Goal: Transaction & Acquisition: Obtain resource

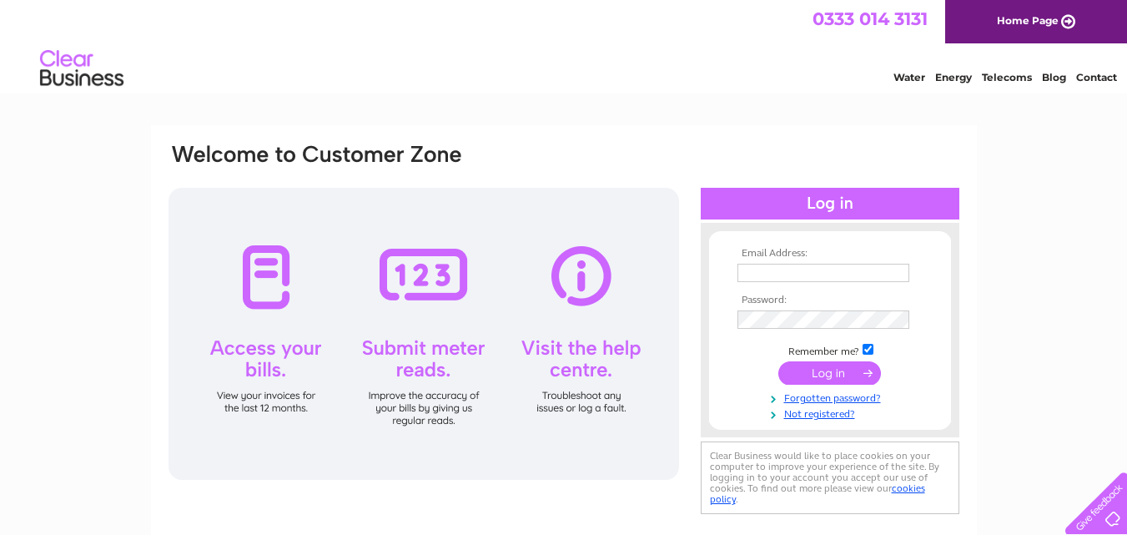
type input "accounts@millenniumconsulting.com"
click at [848, 370] on input "submit" at bounding box center [830, 372] width 103 height 23
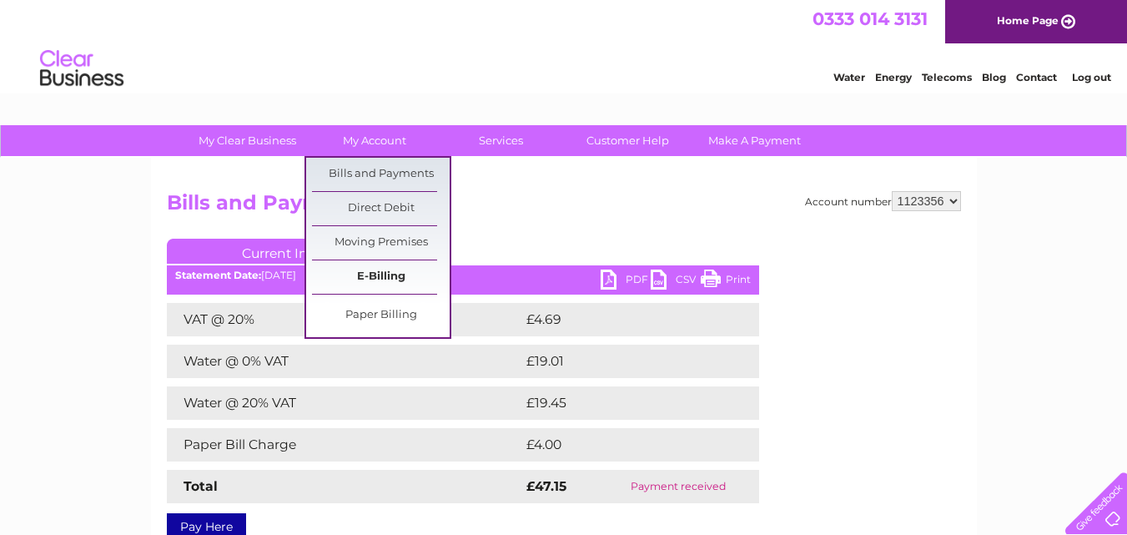
click at [406, 269] on link "E-Billing" at bounding box center [381, 276] width 138 height 33
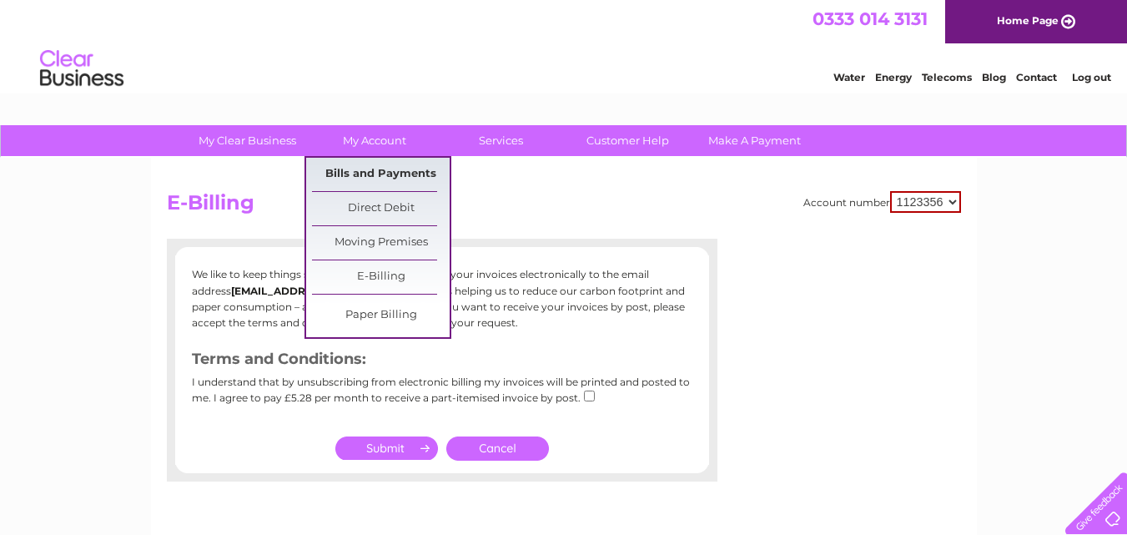
click at [388, 173] on link "Bills and Payments" at bounding box center [381, 174] width 138 height 33
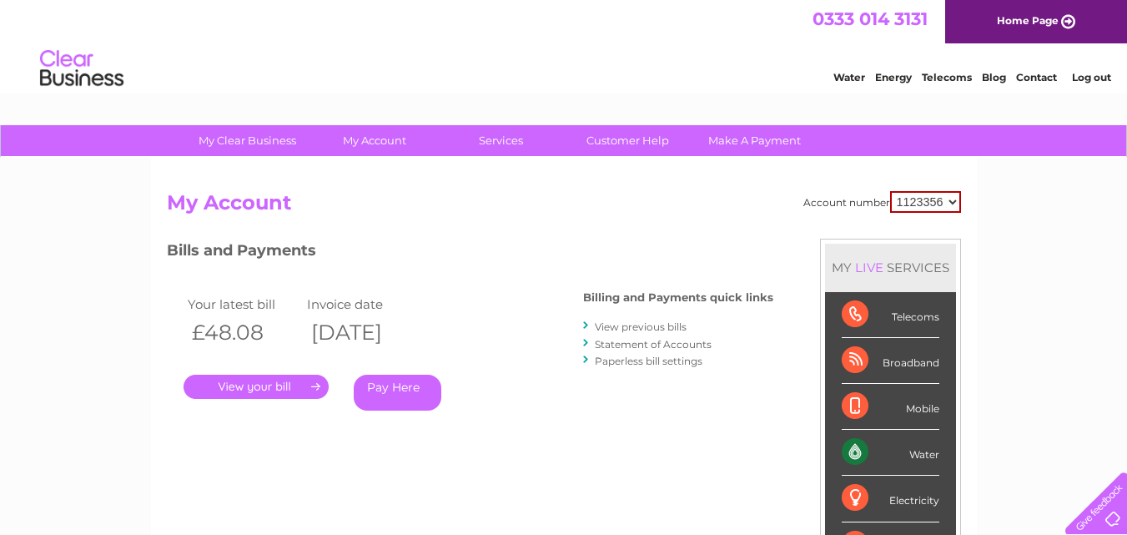
click at [271, 382] on link "." at bounding box center [256, 387] width 145 height 24
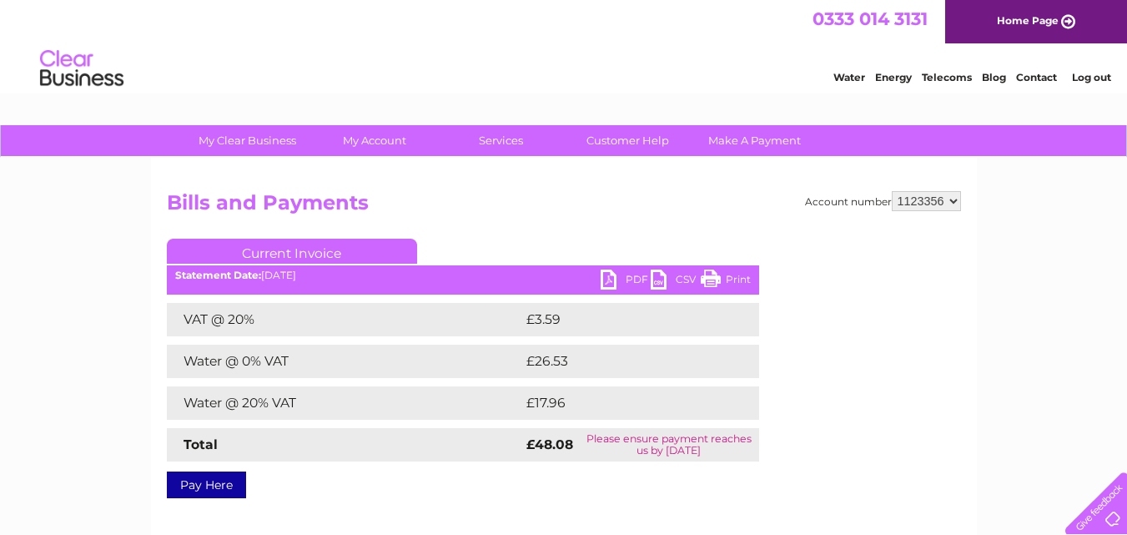
scroll to position [83, 0]
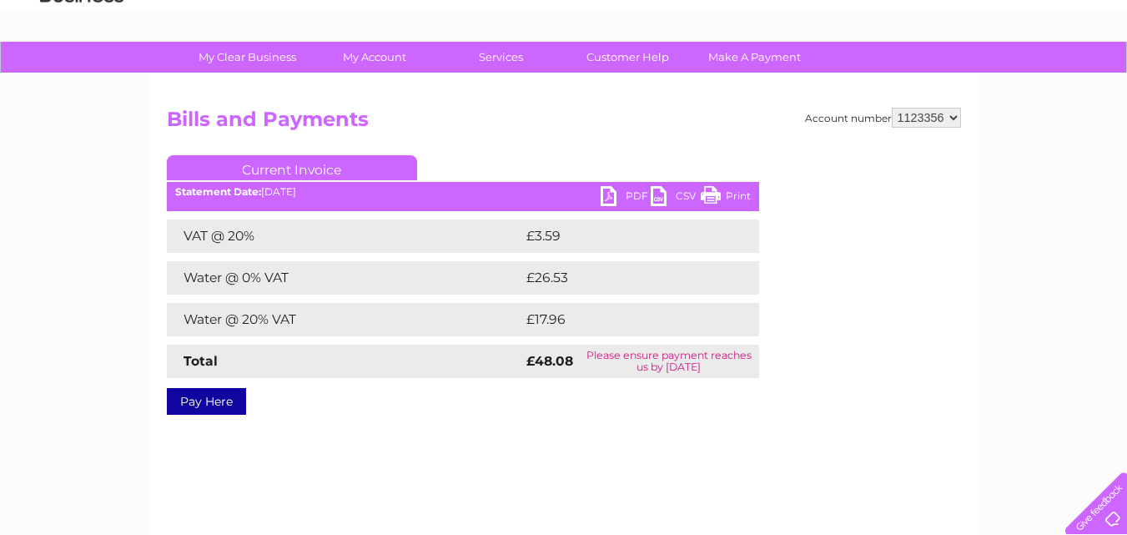
click at [611, 201] on link "PDF" at bounding box center [626, 198] width 50 height 24
